Goal: Task Accomplishment & Management: Use online tool/utility

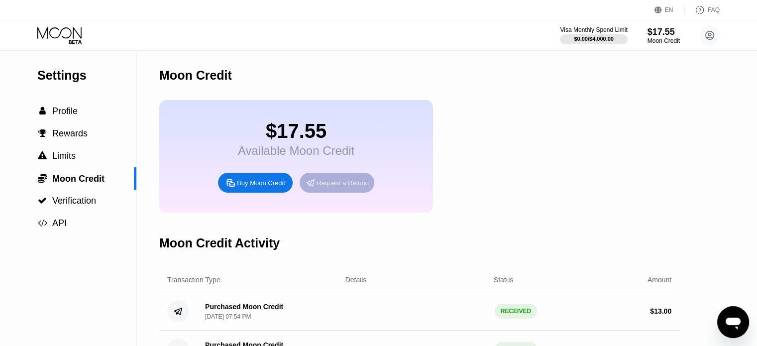
click at [313, 188] on icon at bounding box center [310, 183] width 10 height 10
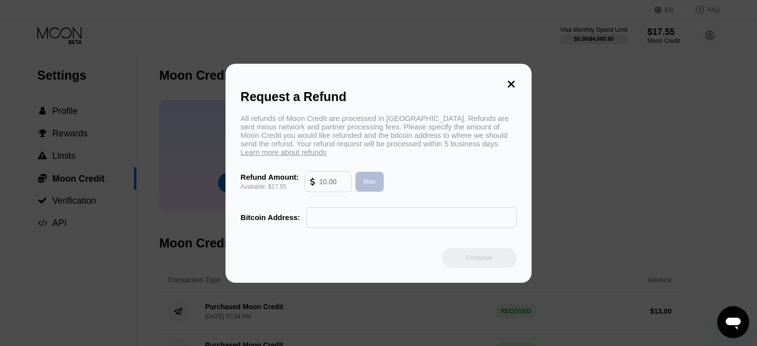
click at [369, 186] on div "Max" at bounding box center [369, 181] width 12 height 8
type input "17.55"
click at [342, 219] on input "text" at bounding box center [412, 218] width 200 height 20
paste input "bc1qwh808hr3ap3mzhlftn6xm455a98xgeh6nt6fjp"
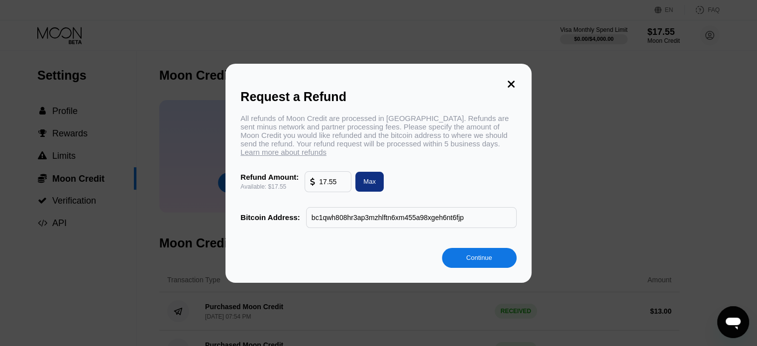
type input "bc1qwh808hr3ap3mzhlftn6xm455a98xgeh6nt6fjp"
click at [474, 262] on div "Continue" at bounding box center [479, 257] width 26 height 8
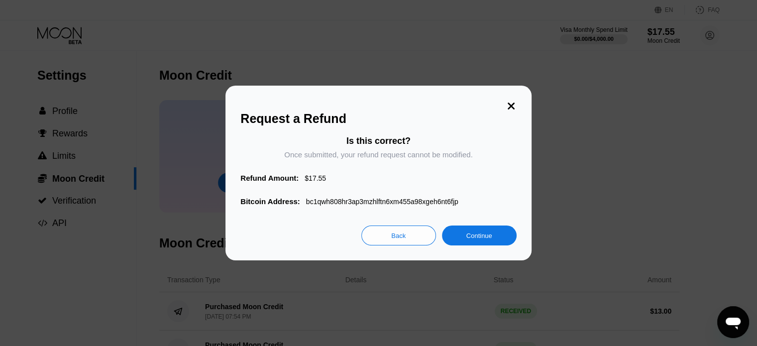
click at [488, 240] on div "Continue" at bounding box center [479, 235] width 26 height 8
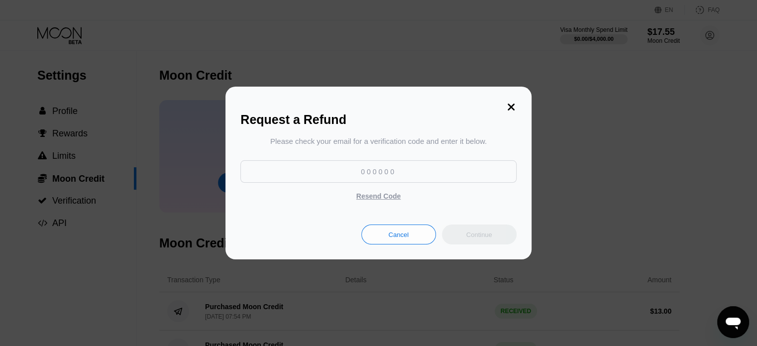
click at [398, 183] on input at bounding box center [378, 171] width 276 height 22
type input "516077"
click at [488, 238] on div "Continue" at bounding box center [479, 234] width 26 height 8
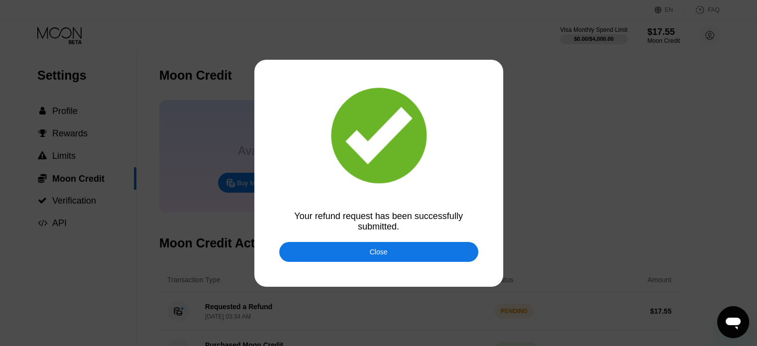
click at [415, 248] on div "Close" at bounding box center [378, 252] width 199 height 20
